Goal: Information Seeking & Learning: Learn about a topic

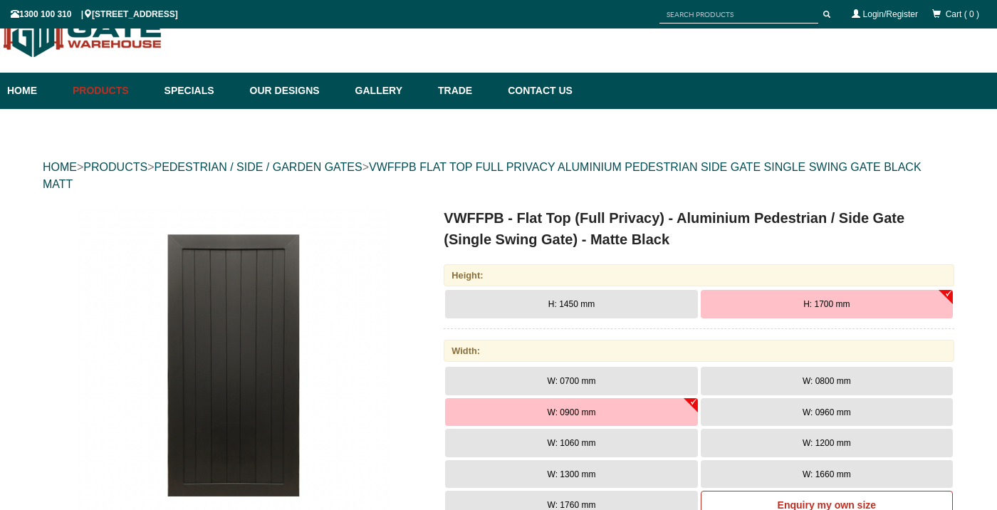
click at [609, 274] on div "Height:" at bounding box center [699, 275] width 511 height 22
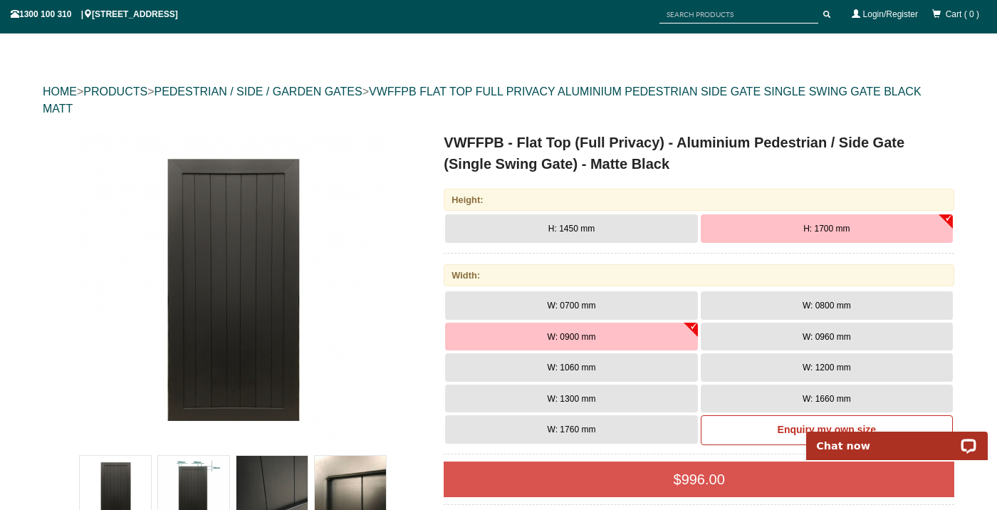
scroll to position [135, 0]
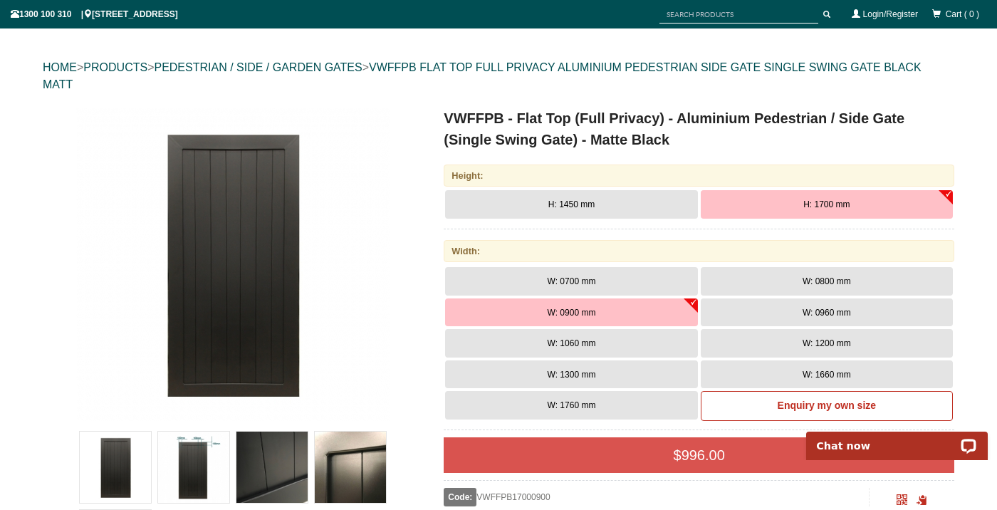
click at [945, 193] on button "H: 1700 mm" at bounding box center [827, 204] width 252 height 28
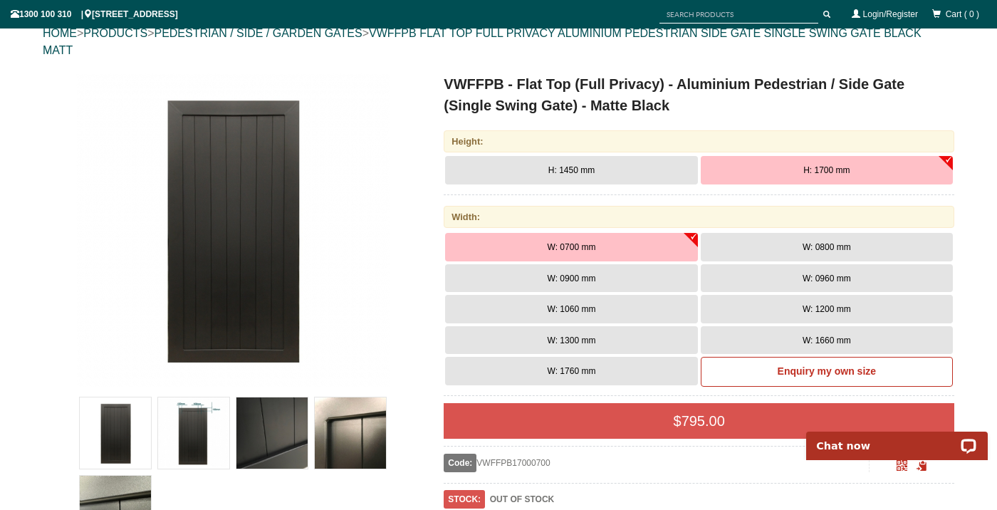
scroll to position [177, 0]
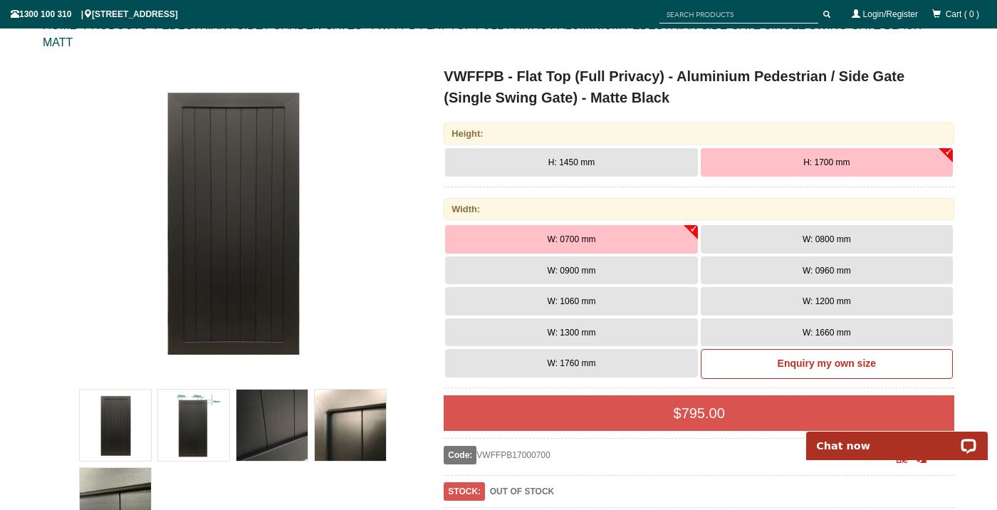
click at [605, 299] on button "W: 1060 mm" at bounding box center [571, 301] width 252 height 28
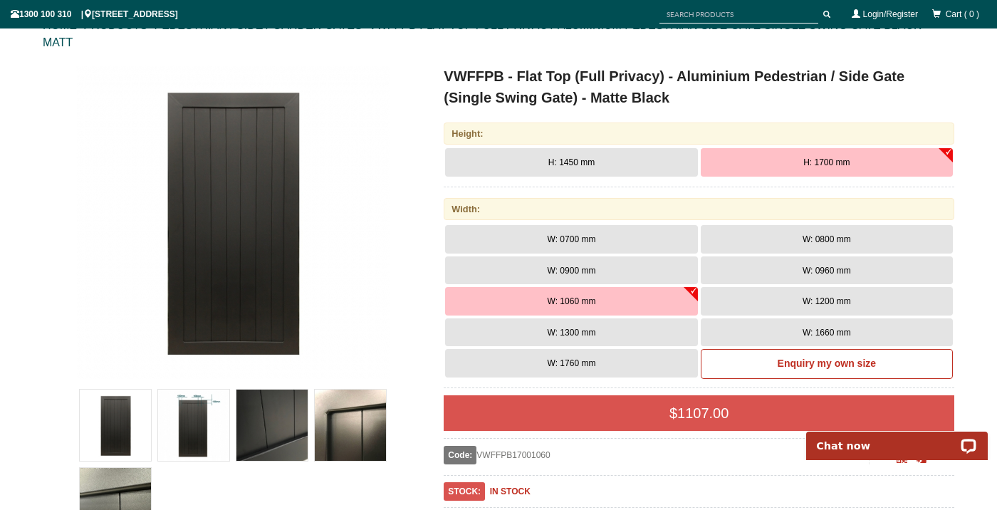
click at [817, 155] on button "H: 1700 mm" at bounding box center [827, 162] width 252 height 28
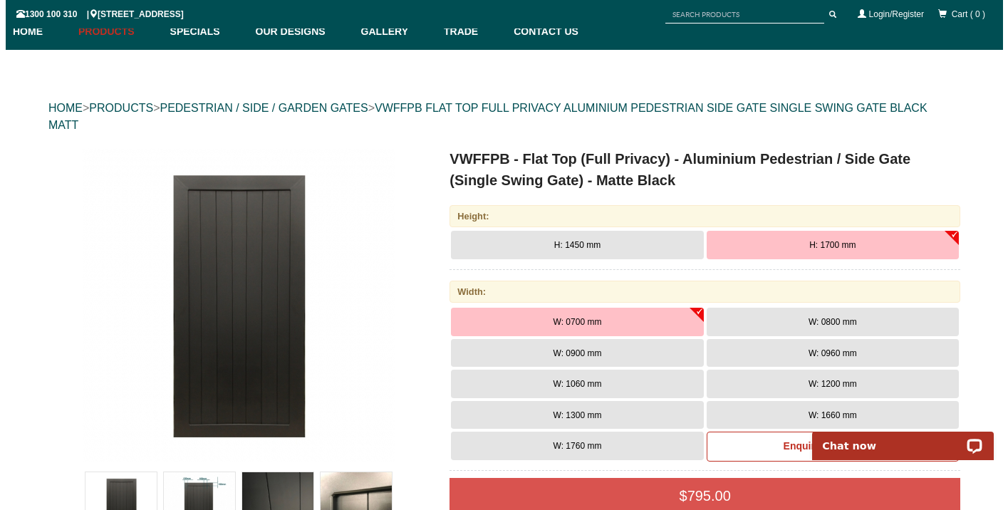
scroll to position [66, 0]
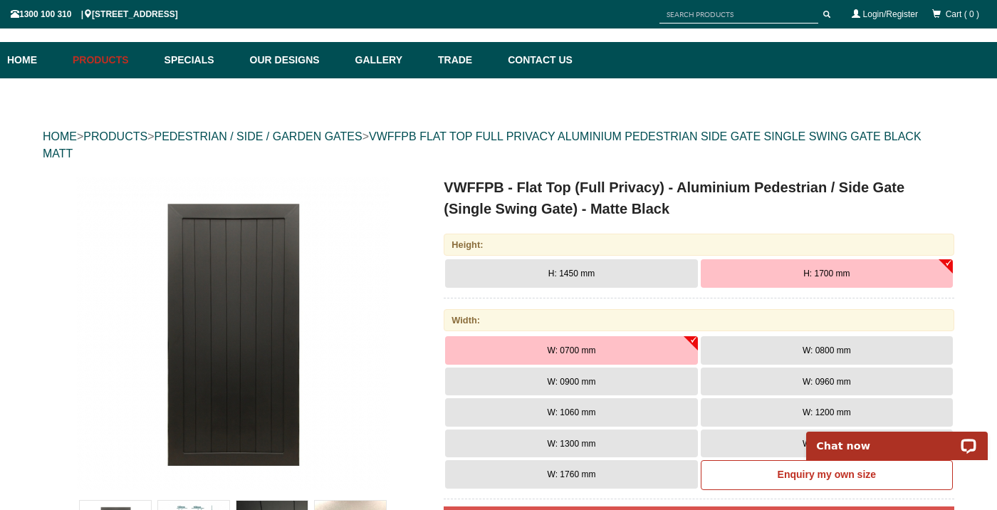
click at [279, 296] on img at bounding box center [232, 333] width 313 height 313
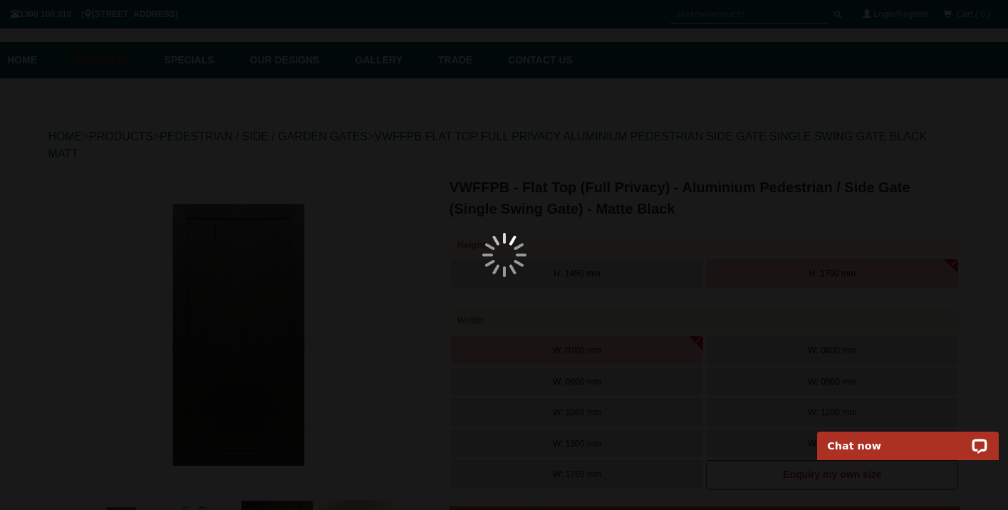
click at [279, 296] on div at bounding box center [504, 255] width 1008 height 510
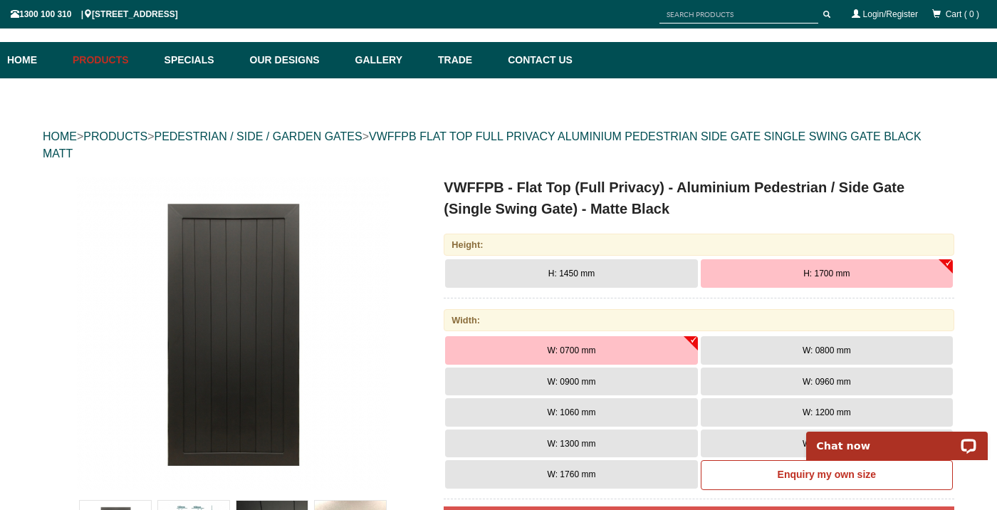
click at [282, 320] on img at bounding box center [232, 333] width 313 height 313
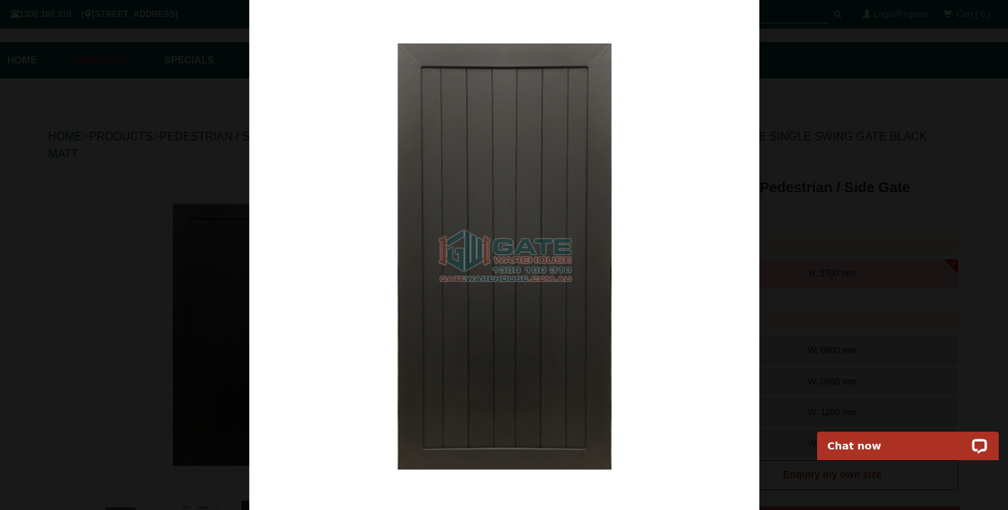
click at [732, 241] on img at bounding box center [504, 255] width 510 height 510
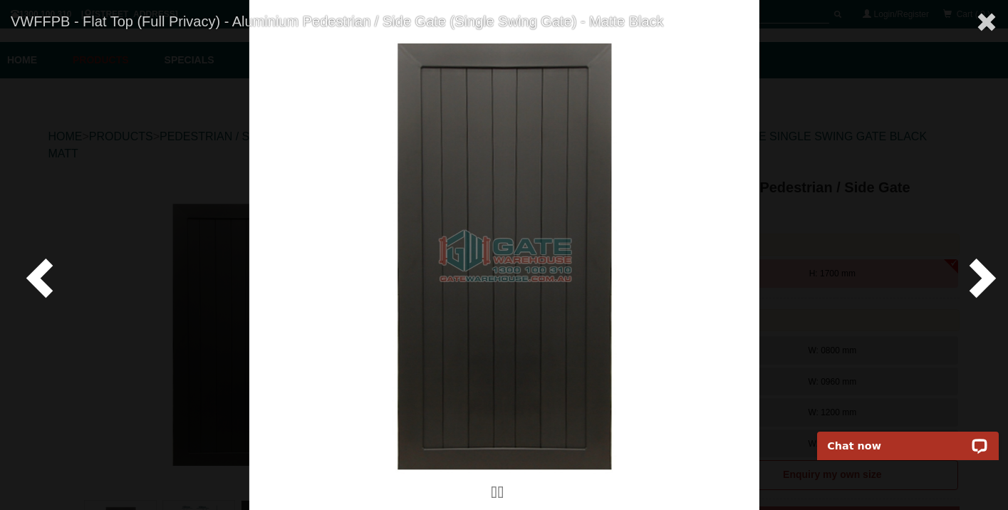
click at [981, 266] on span at bounding box center [979, 277] width 43 height 43
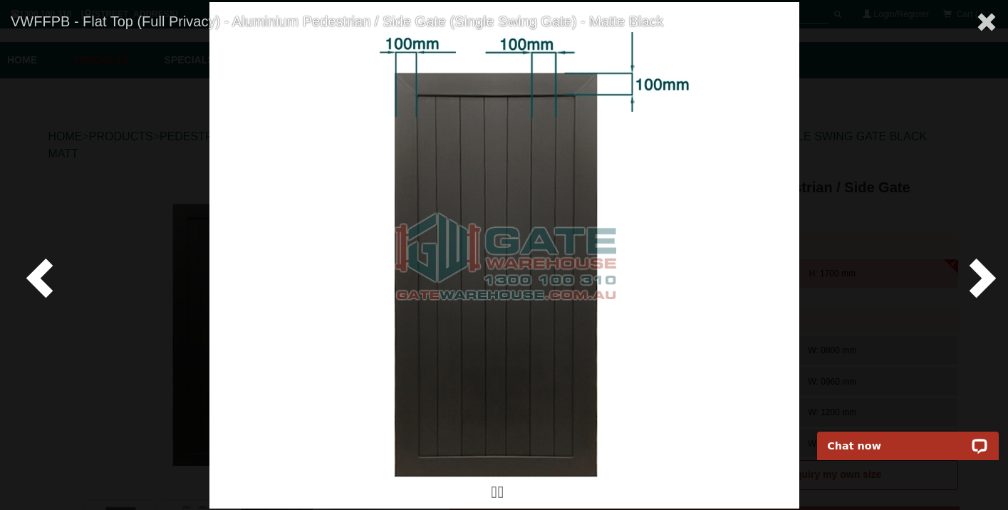
click at [981, 267] on span at bounding box center [979, 277] width 43 height 43
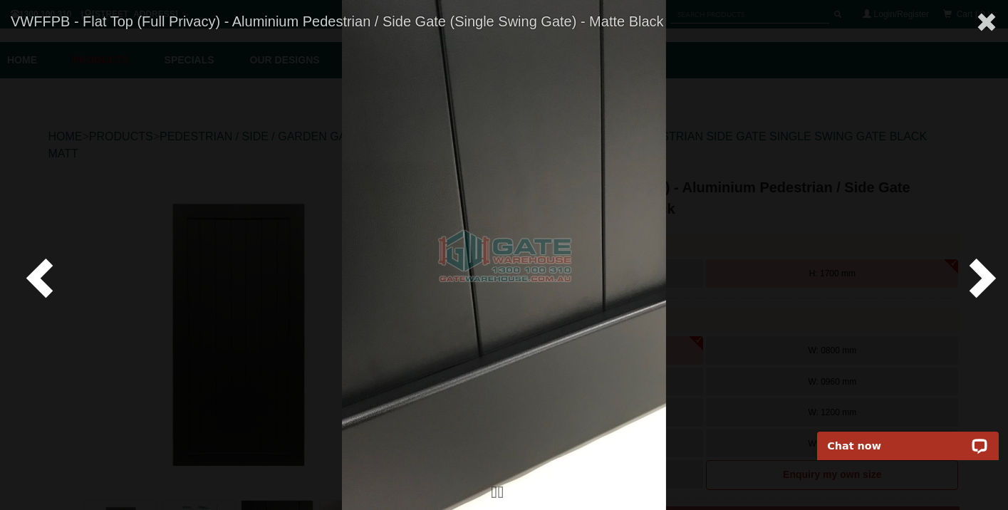
click at [26, 269] on span at bounding box center [42, 277] width 43 height 43
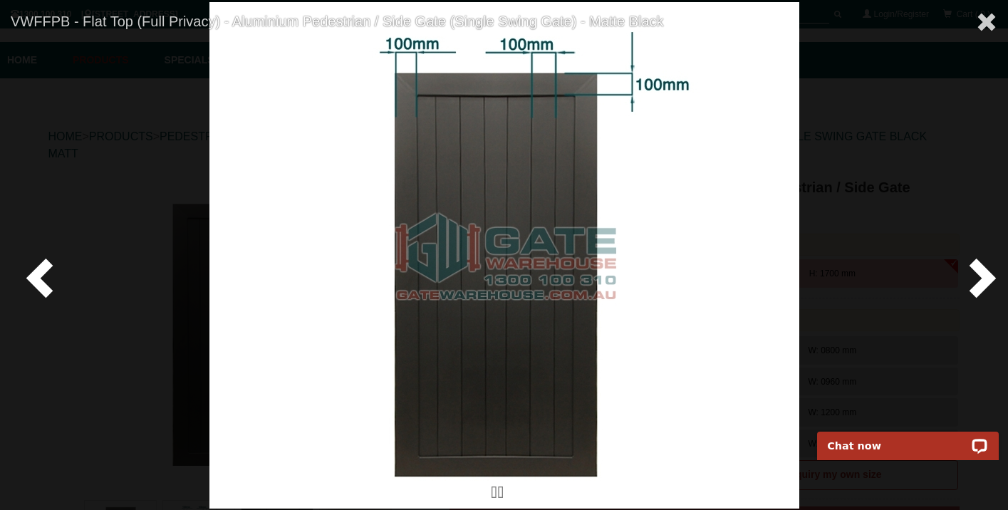
click at [981, 275] on span at bounding box center [979, 277] width 43 height 43
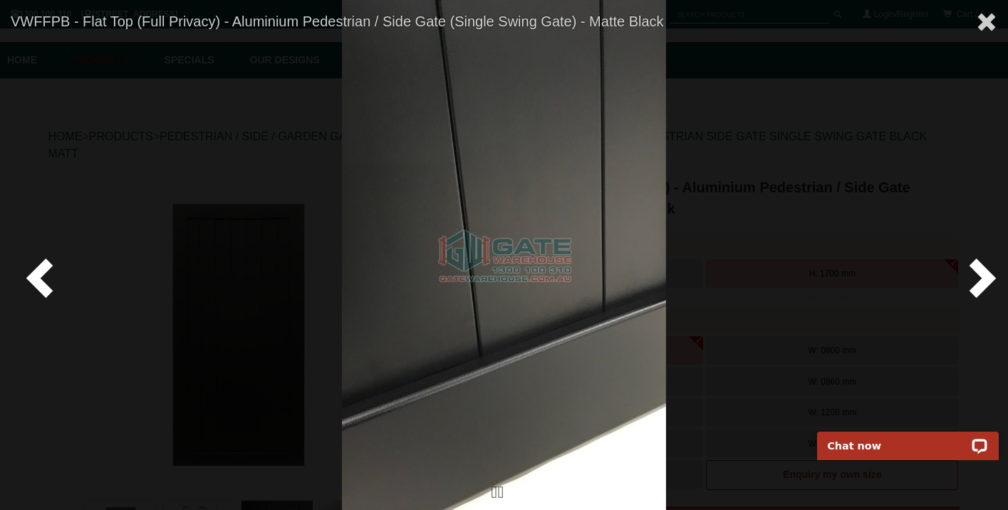
click at [981, 275] on span at bounding box center [979, 277] width 43 height 43
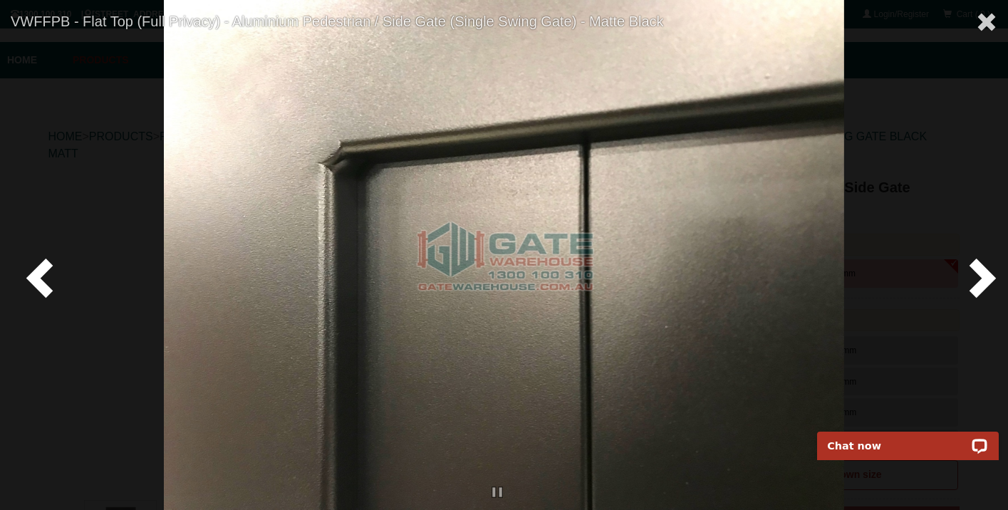
click at [981, 276] on span at bounding box center [979, 277] width 43 height 43
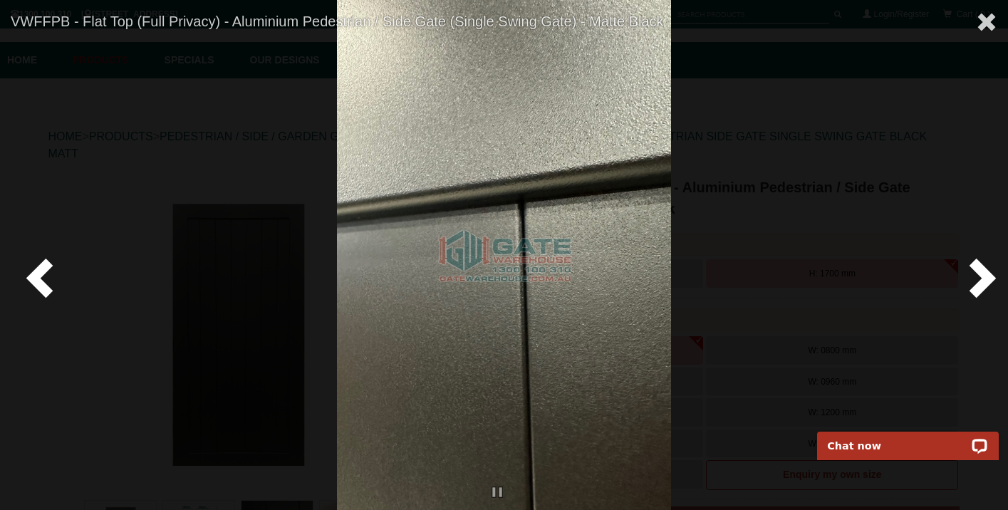
click at [981, 276] on span at bounding box center [979, 277] width 43 height 43
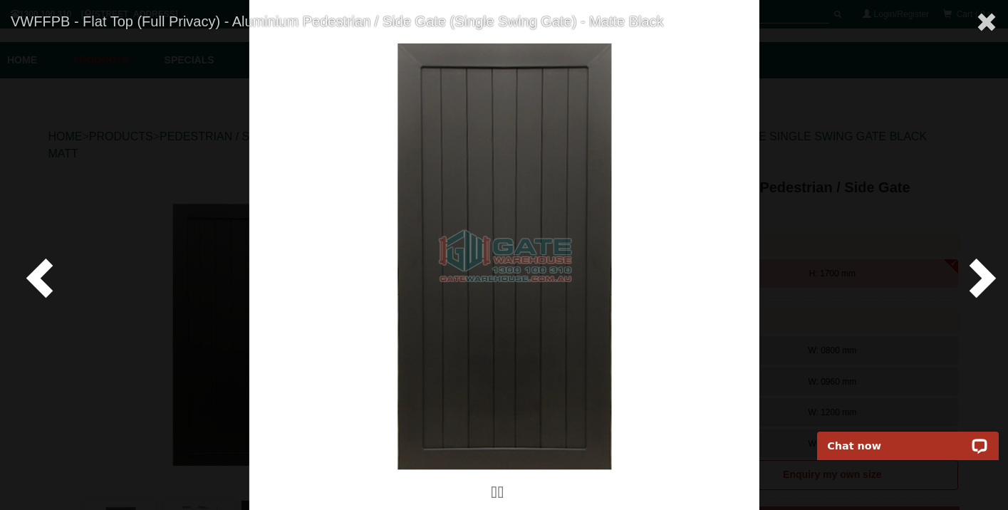
click at [981, 276] on span at bounding box center [979, 277] width 43 height 43
